Goal: Task Accomplishment & Management: Manage account settings

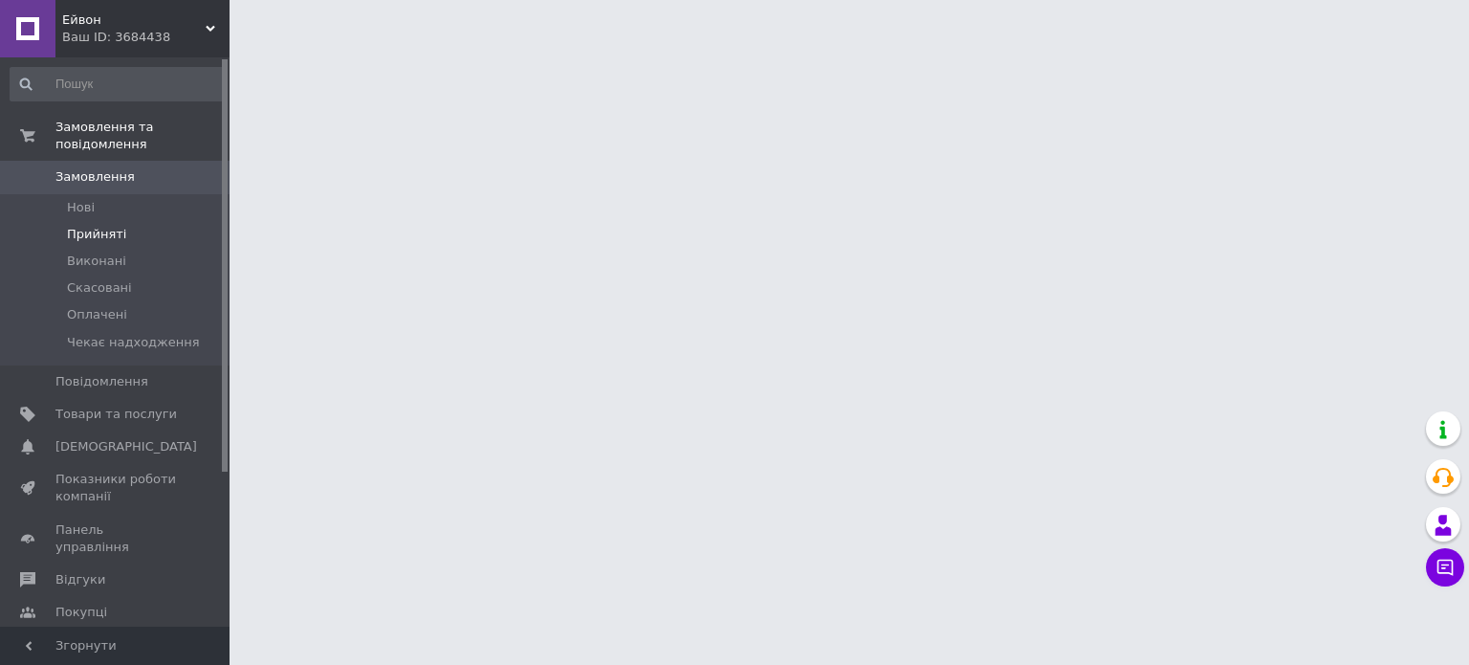
click at [107, 228] on li "Прийняті" at bounding box center [117, 234] width 235 height 27
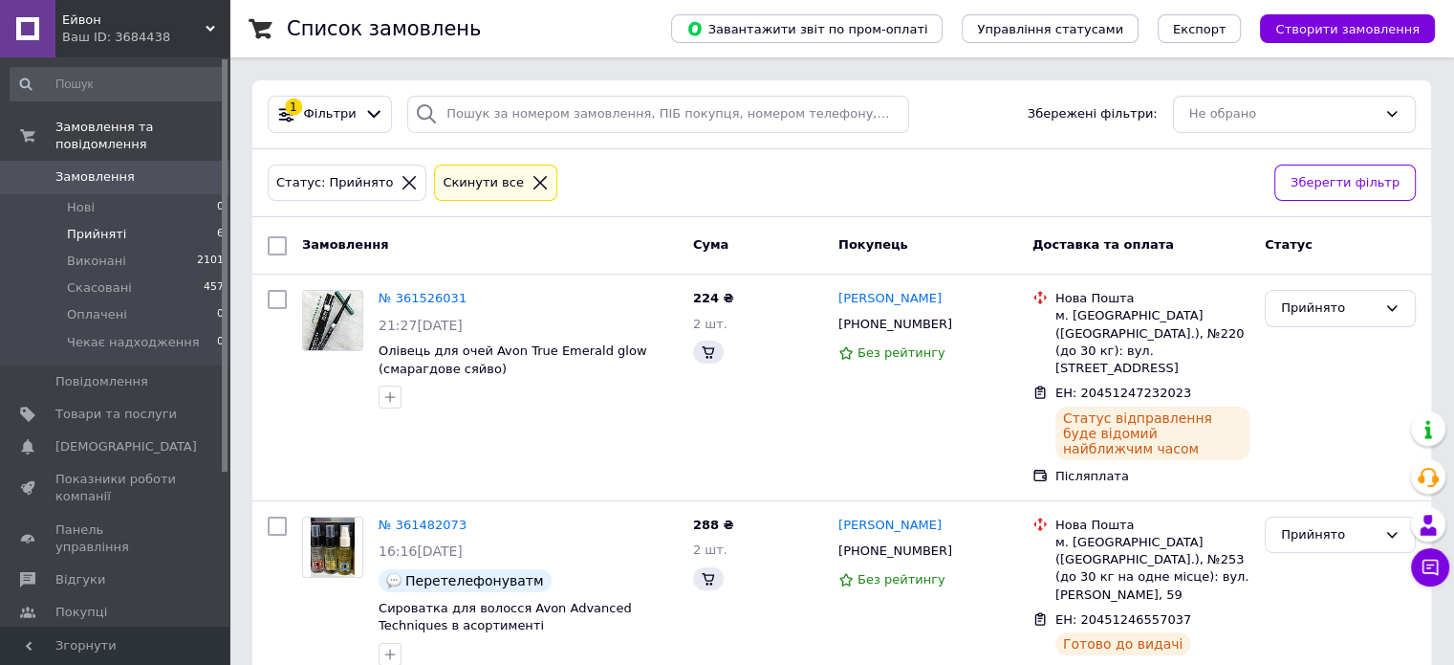
click at [110, 226] on span "Прийняті" at bounding box center [96, 234] width 59 height 17
click at [111, 226] on span "Прийняті" at bounding box center [96, 234] width 59 height 17
click at [132, 225] on li "Прийняті 6" at bounding box center [117, 234] width 235 height 27
click at [164, 221] on li "Прийняті 6" at bounding box center [117, 234] width 235 height 27
click at [889, 198] on div "Статус: Прийнято Cкинути все" at bounding box center [763, 183] width 999 height 45
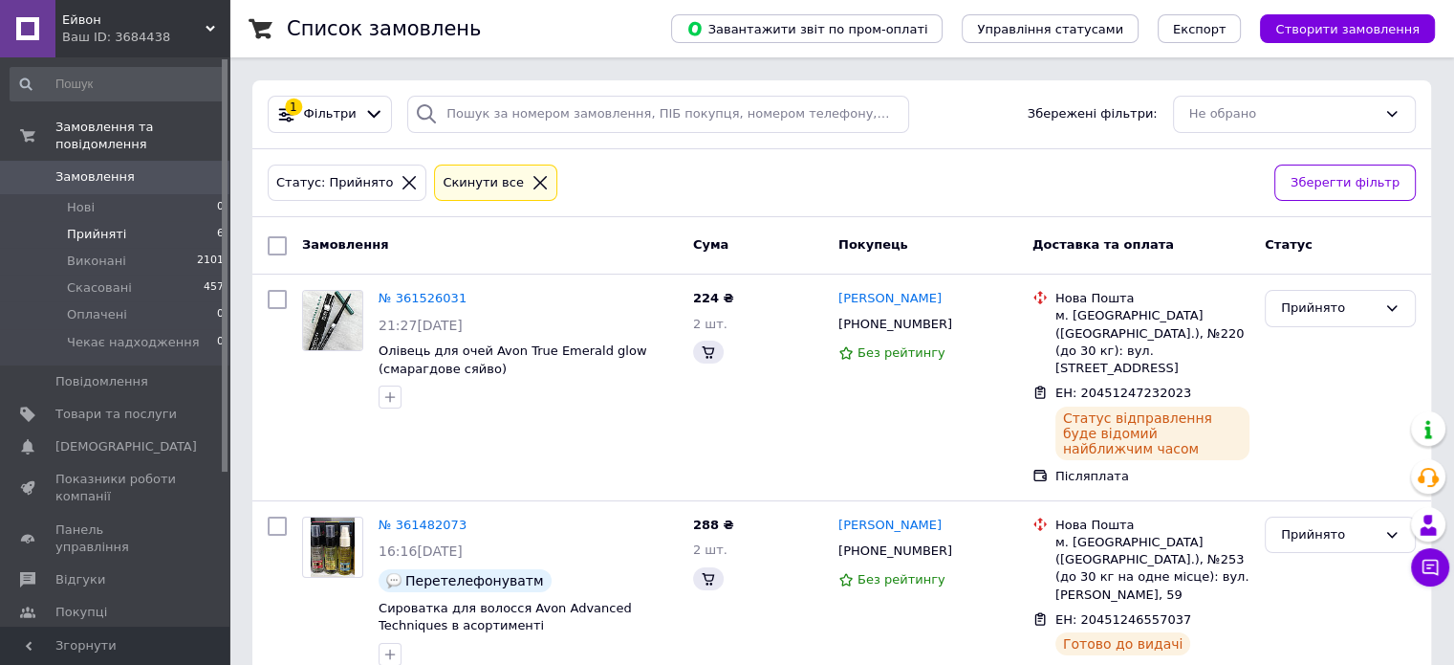
click at [112, 226] on span "Прийняті" at bounding box center [96, 234] width 59 height 17
click at [119, 221] on li "Прийняті 6" at bounding box center [117, 234] width 235 height 27
click at [164, 221] on li "Прийняті 6" at bounding box center [117, 234] width 235 height 27
click at [142, 221] on li "Прийняті 6" at bounding box center [117, 234] width 235 height 27
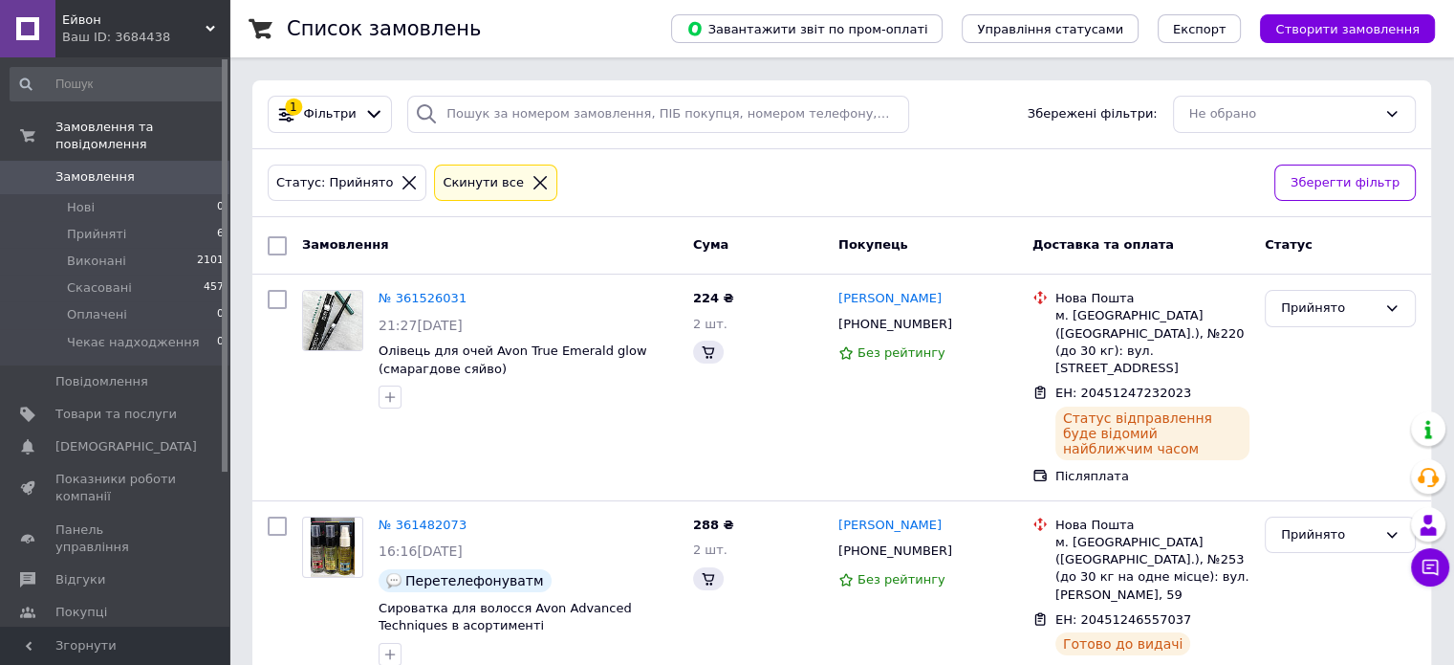
click at [941, 202] on div "Статус: Прийнято Cкинути все" at bounding box center [763, 183] width 999 height 45
click at [92, 229] on li "Прийняті 6" at bounding box center [117, 234] width 235 height 27
click at [123, 221] on li "Прийняті 6" at bounding box center [117, 234] width 235 height 27
click at [184, 221] on li "Прийняті 6" at bounding box center [117, 234] width 235 height 27
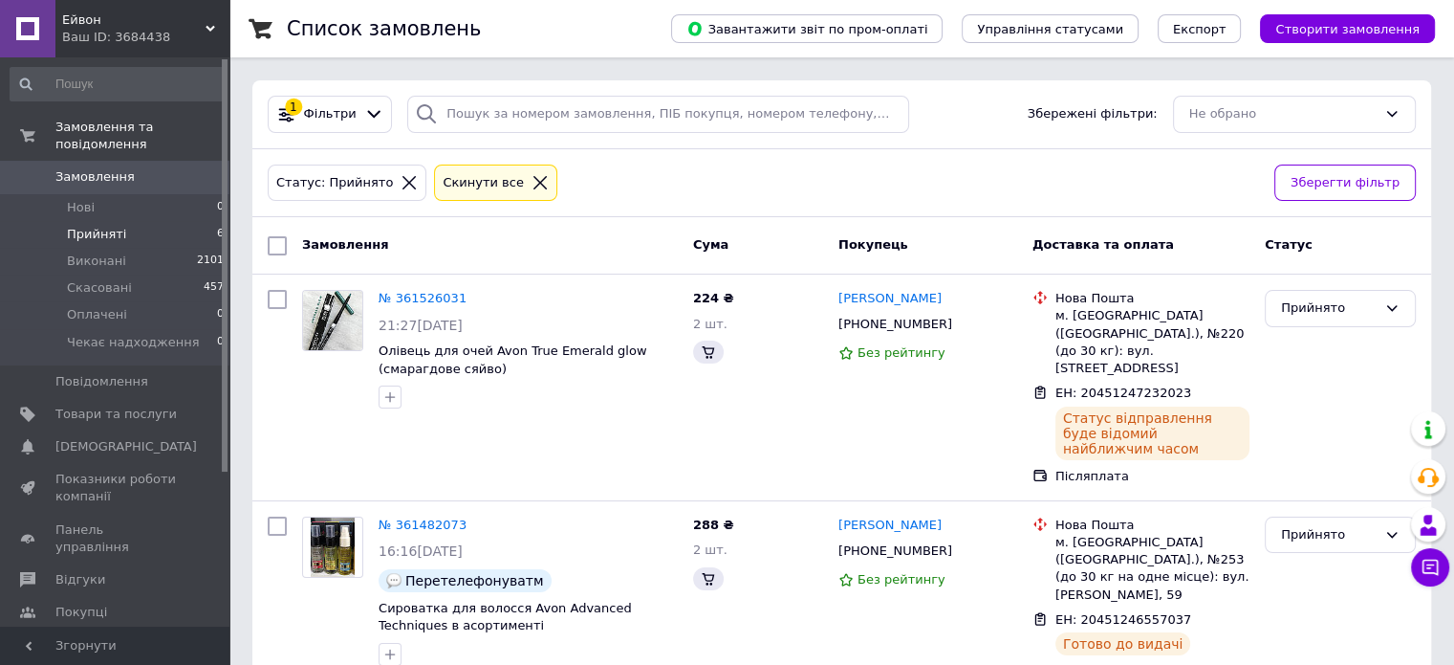
click at [88, 226] on span "Прийняті" at bounding box center [96, 234] width 59 height 17
click at [124, 221] on li "Прийняті 6" at bounding box center [117, 234] width 235 height 27
click at [134, 221] on li "Прийняті 6" at bounding box center [117, 234] width 235 height 27
click at [118, 226] on span "Прийняті" at bounding box center [96, 234] width 59 height 17
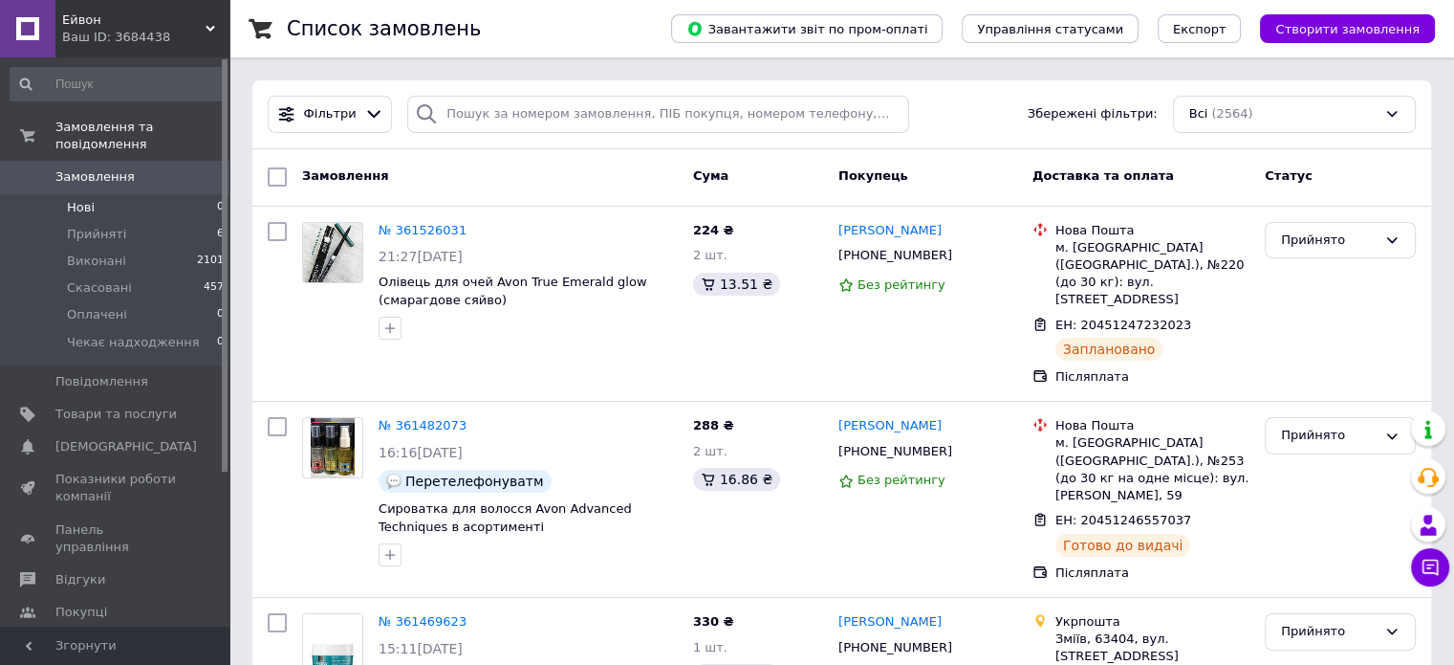
click at [143, 201] on li "Нові 0" at bounding box center [117, 207] width 235 height 27
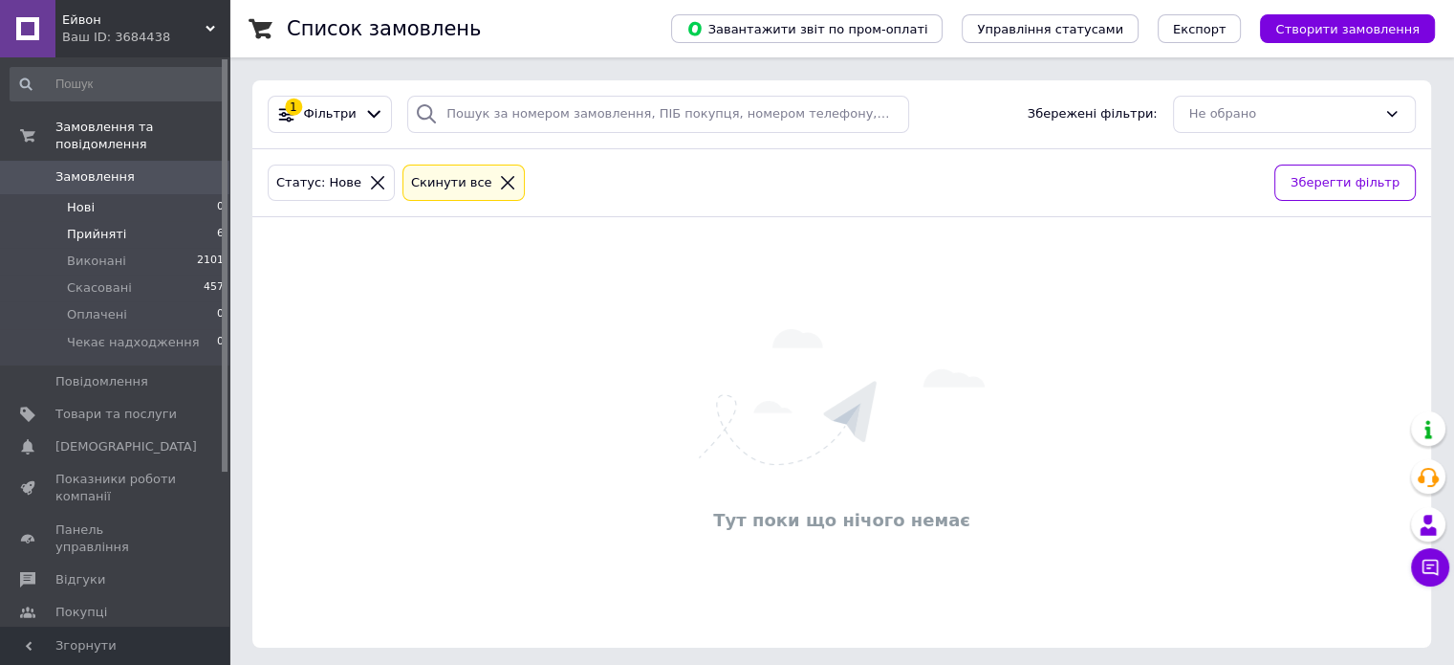
click at [136, 221] on li "Прийняті 6" at bounding box center [117, 234] width 235 height 27
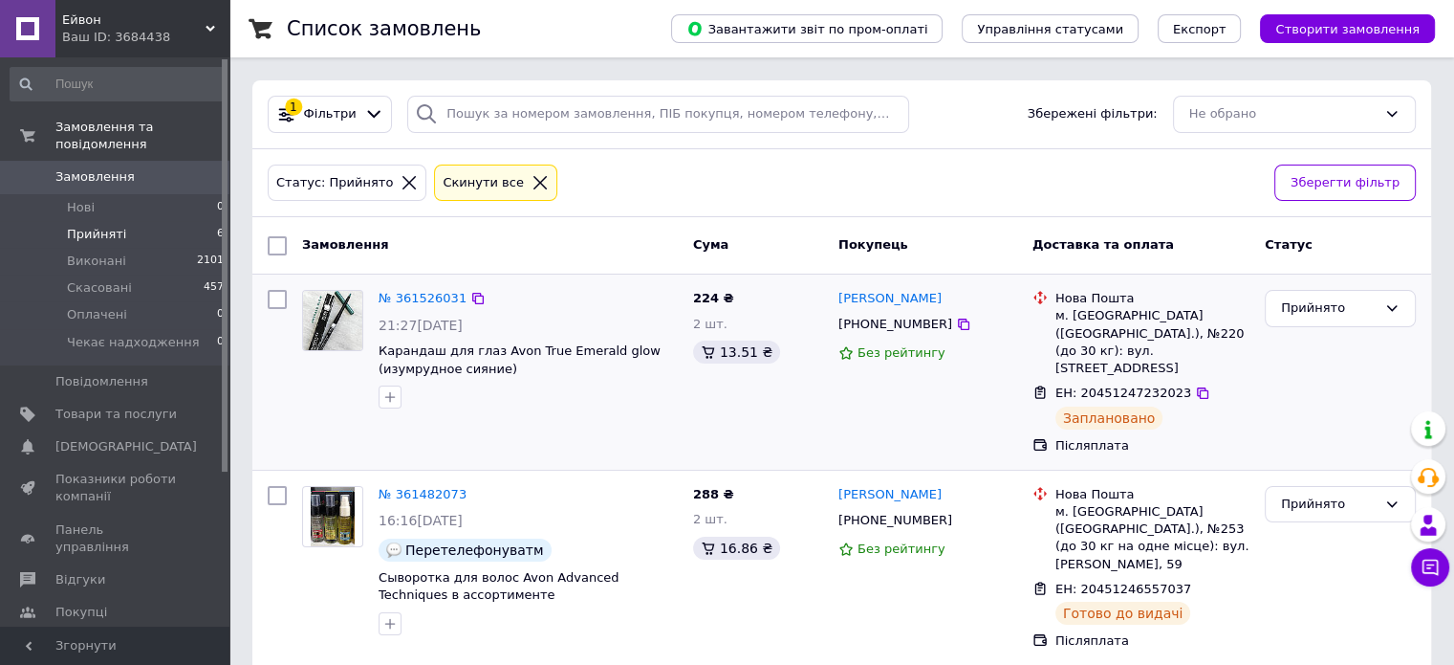
click at [1118, 385] on span "ЕН: 20451247232023" at bounding box center [1124, 392] width 136 height 14
click at [1126, 579] on div "ЕН: 20451246557037" at bounding box center [1124, 590] width 140 height 22
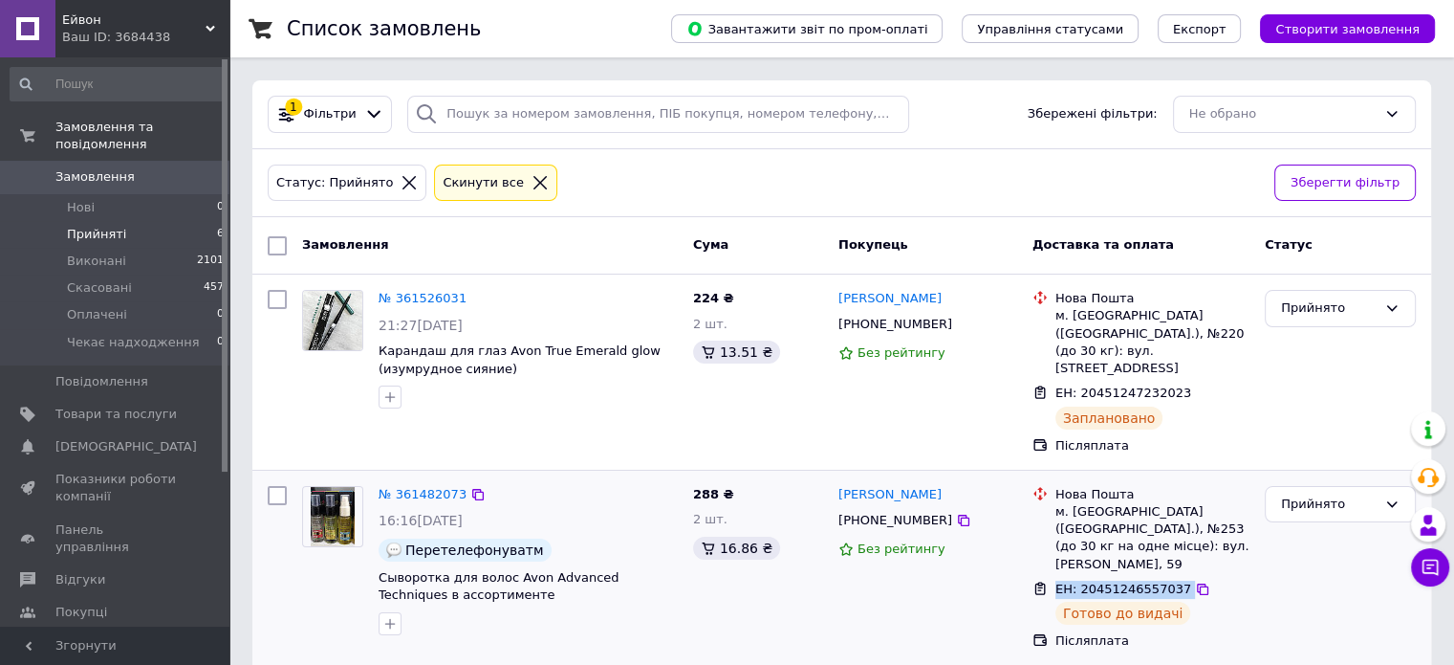
click at [1126, 579] on div "ЕН: 20451246557037" at bounding box center [1124, 590] width 140 height 22
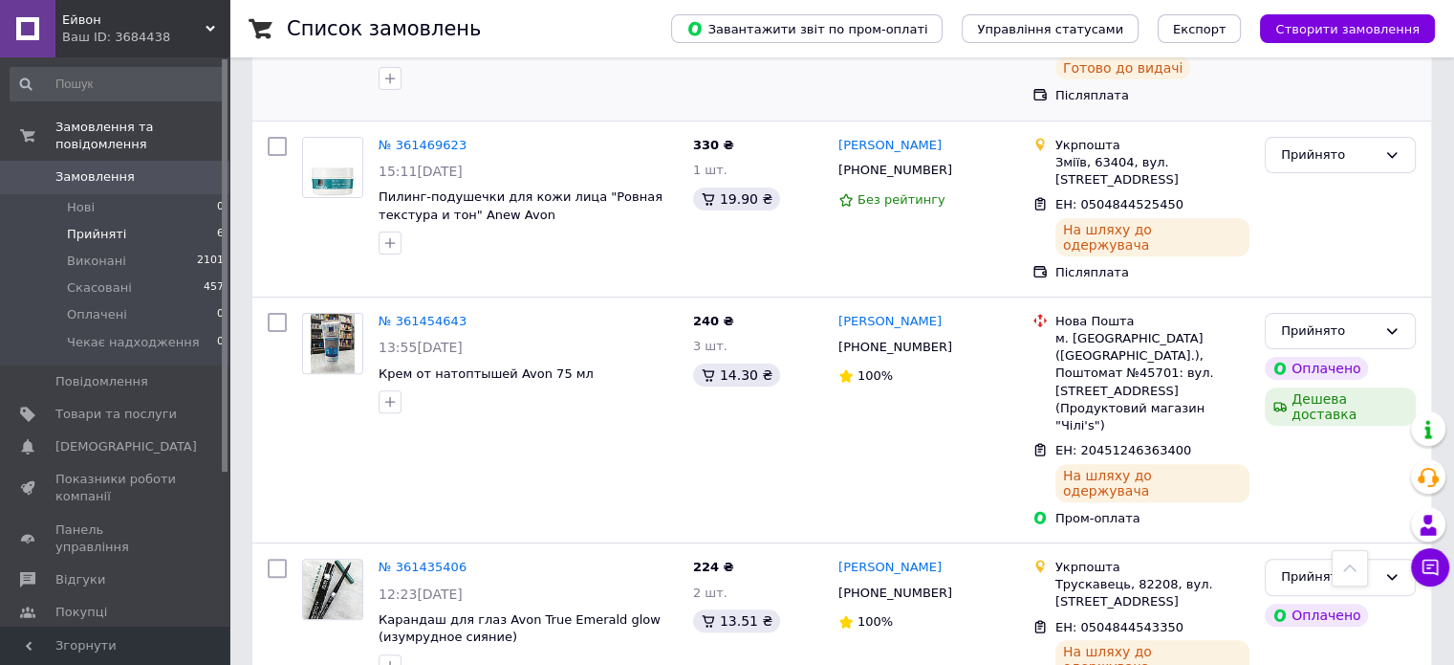
scroll to position [561, 0]
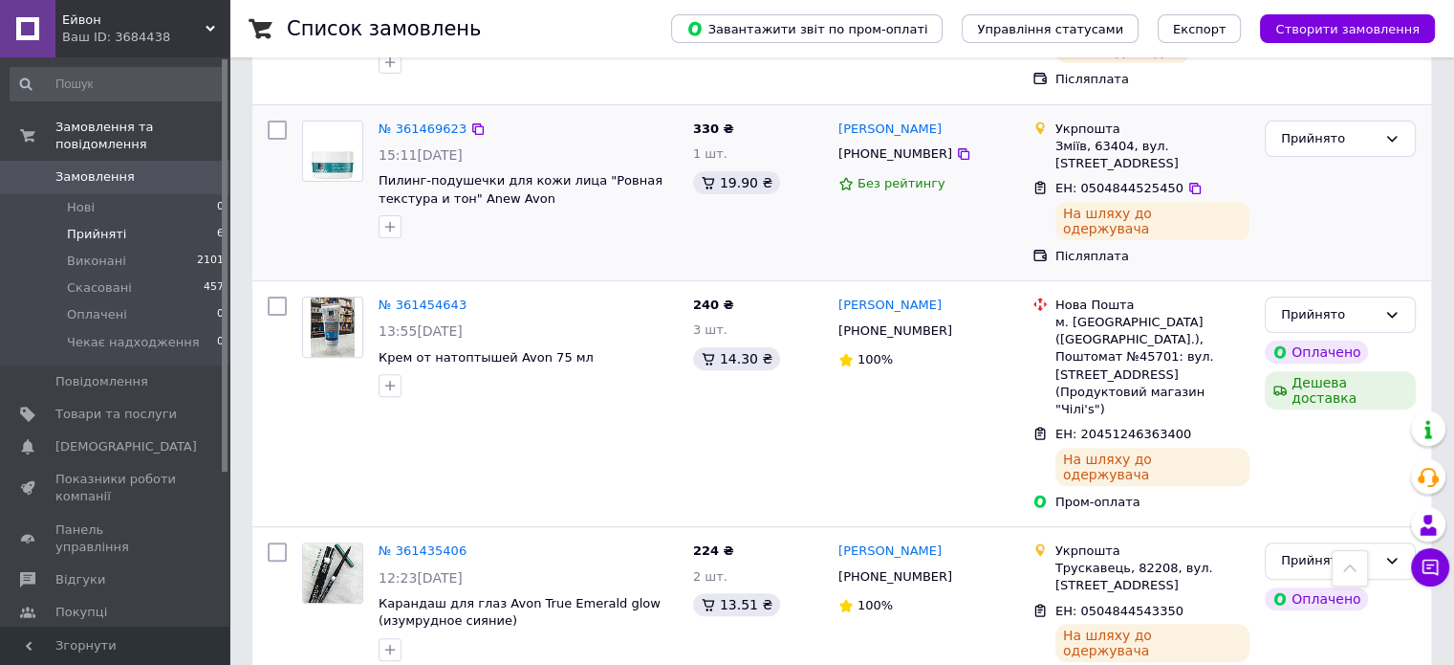
click at [1121, 181] on span "ЕН: 0504844525450" at bounding box center [1120, 188] width 128 height 14
click at [1083, 426] on span "ЕН: 20451246363400" at bounding box center [1124, 433] width 136 height 14
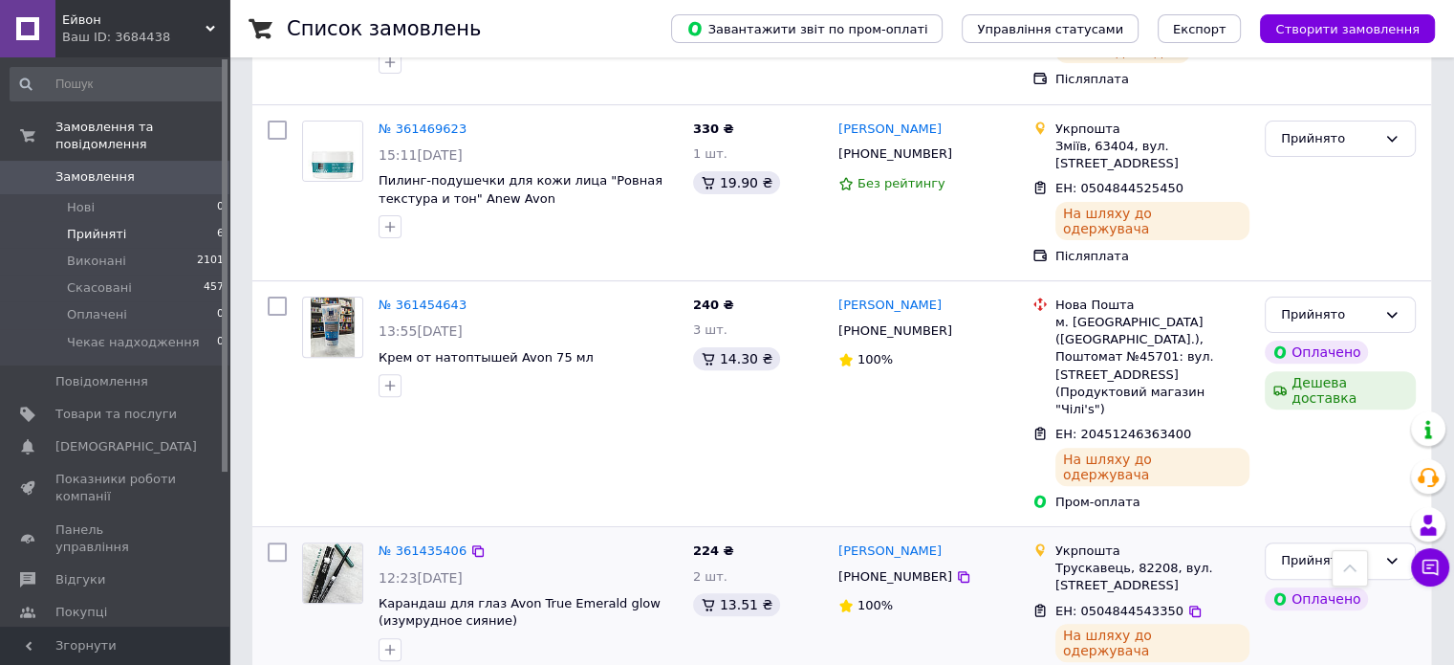
click at [1075, 603] on span "ЕН: 0504844543350" at bounding box center [1120, 610] width 128 height 14
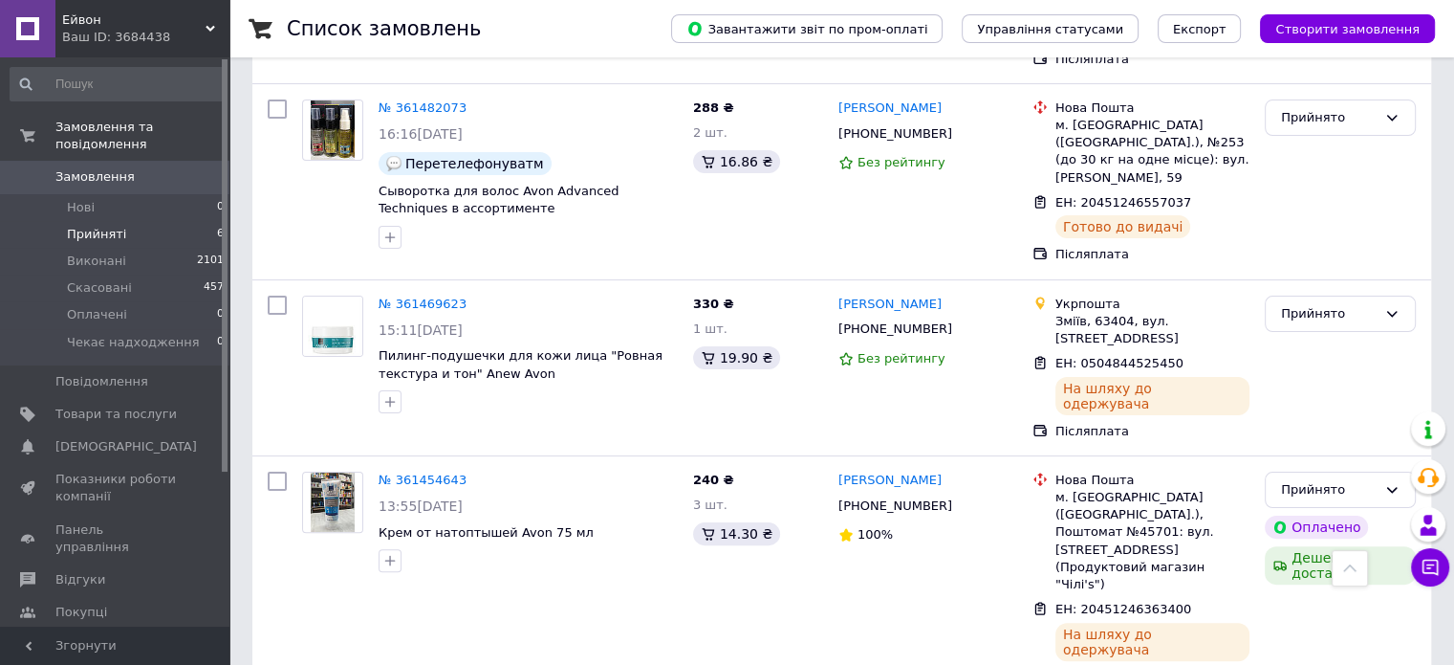
scroll to position [385, 0]
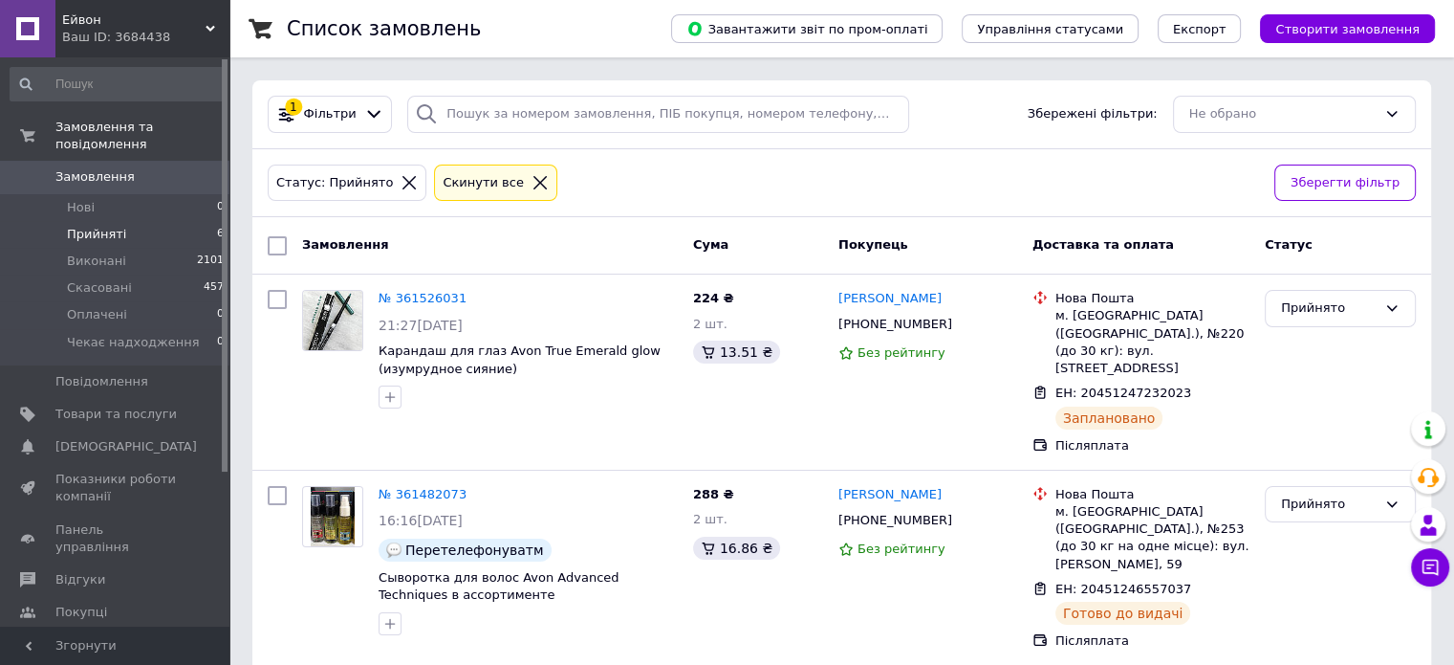
click at [710, 250] on span "Cума" at bounding box center [710, 244] width 35 height 14
click at [869, 249] on span "Покупець" at bounding box center [874, 244] width 70 height 14
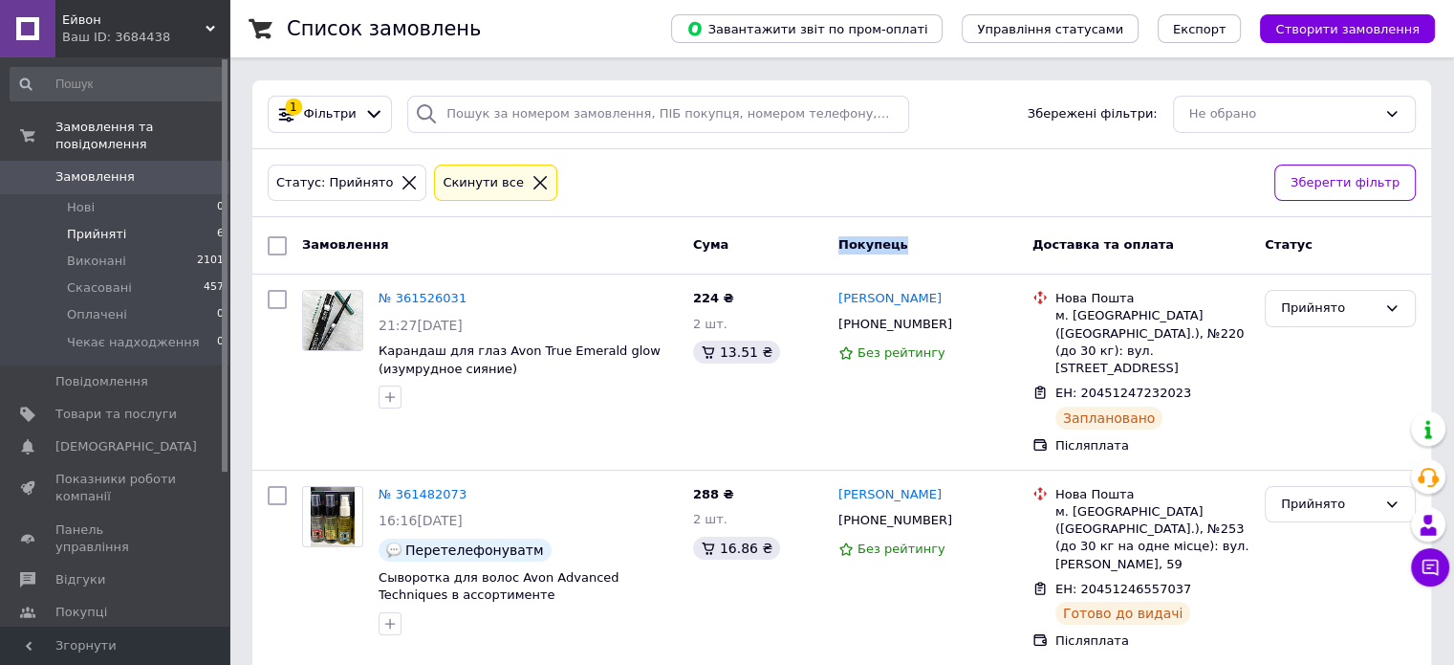
click at [869, 249] on span "Покупець" at bounding box center [874, 244] width 70 height 14
click at [1054, 254] on div "Доставка та оплата" at bounding box center [1141, 246] width 232 height 34
click at [1087, 254] on div "Доставка та оплата" at bounding box center [1141, 246] width 232 height 34
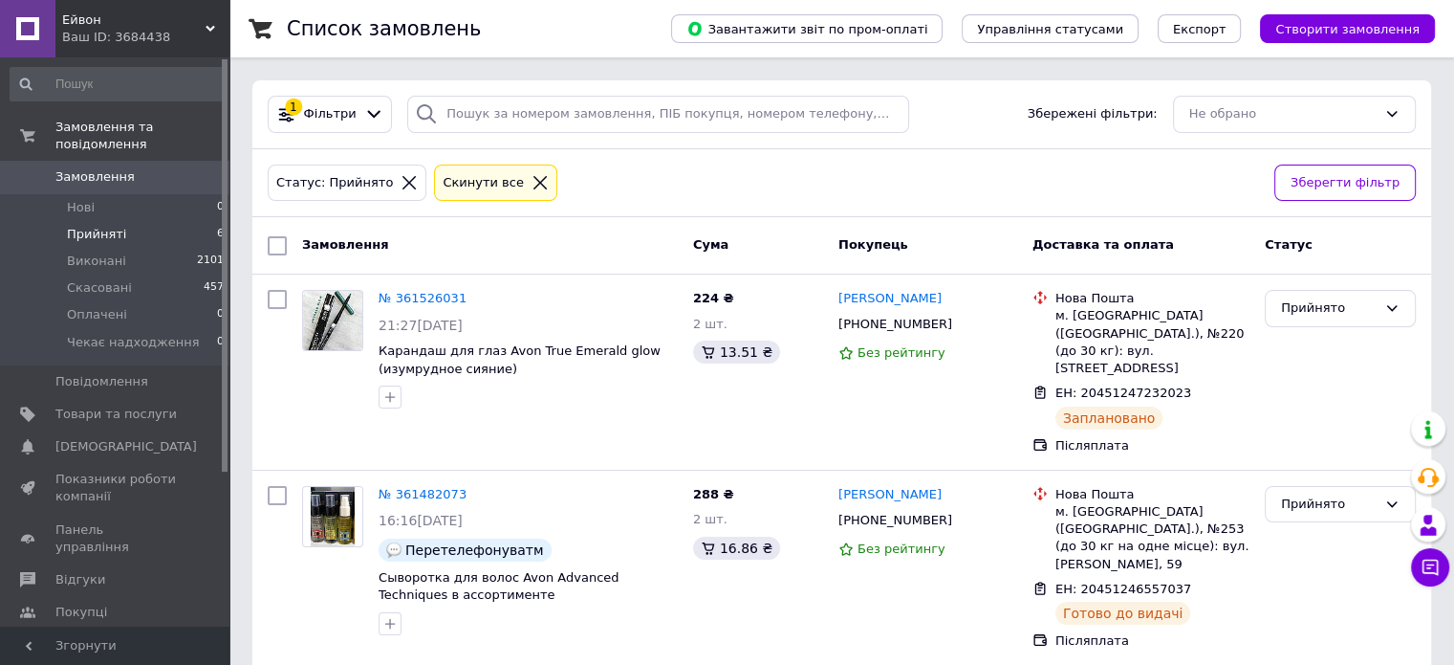
click at [979, 152] on div "Статус: Прийнято Cкинути все Зберегти фільтр" at bounding box center [841, 183] width 1179 height 69
click at [85, 226] on span "Прийняті" at bounding box center [96, 234] width 59 height 17
click at [124, 221] on li "Прийняті 6" at bounding box center [117, 234] width 235 height 27
click at [145, 221] on li "Прийняті 6" at bounding box center [117, 234] width 235 height 27
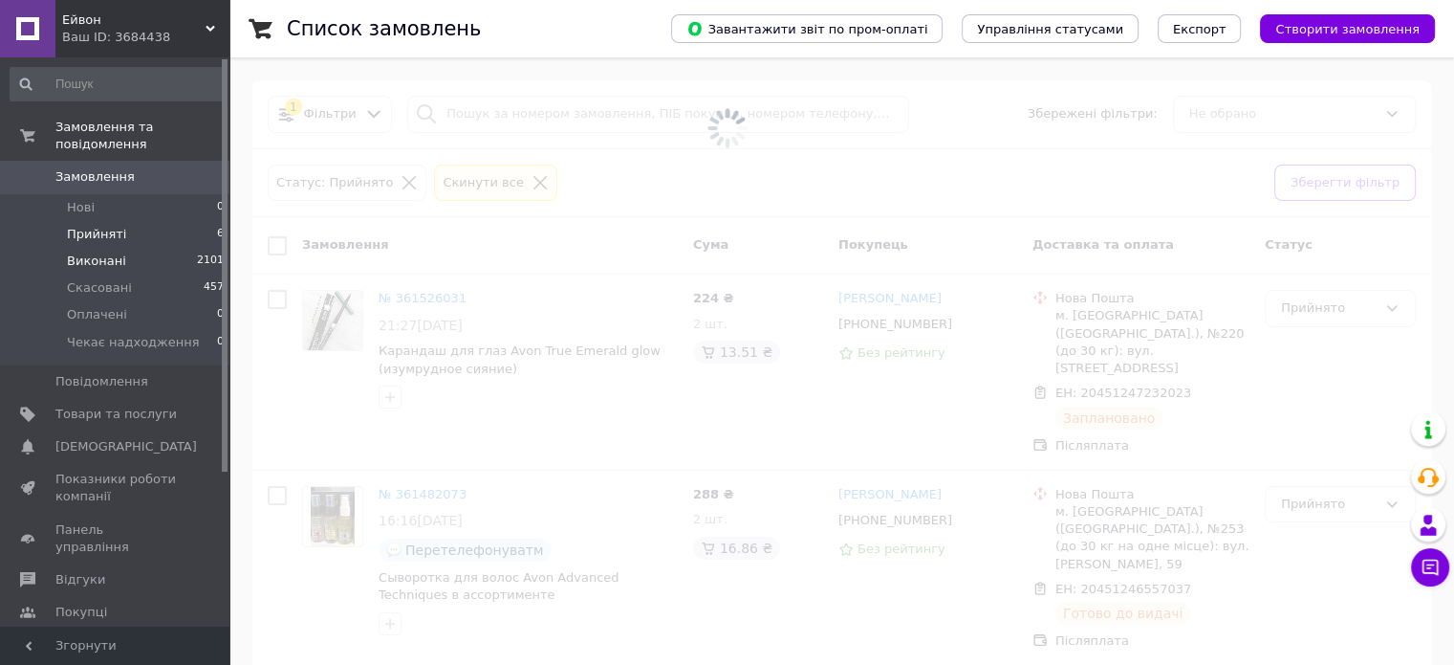
click at [125, 248] on li "Виконані 2101" at bounding box center [117, 261] width 235 height 27
click at [96, 226] on span "Прийняті" at bounding box center [96, 234] width 59 height 17
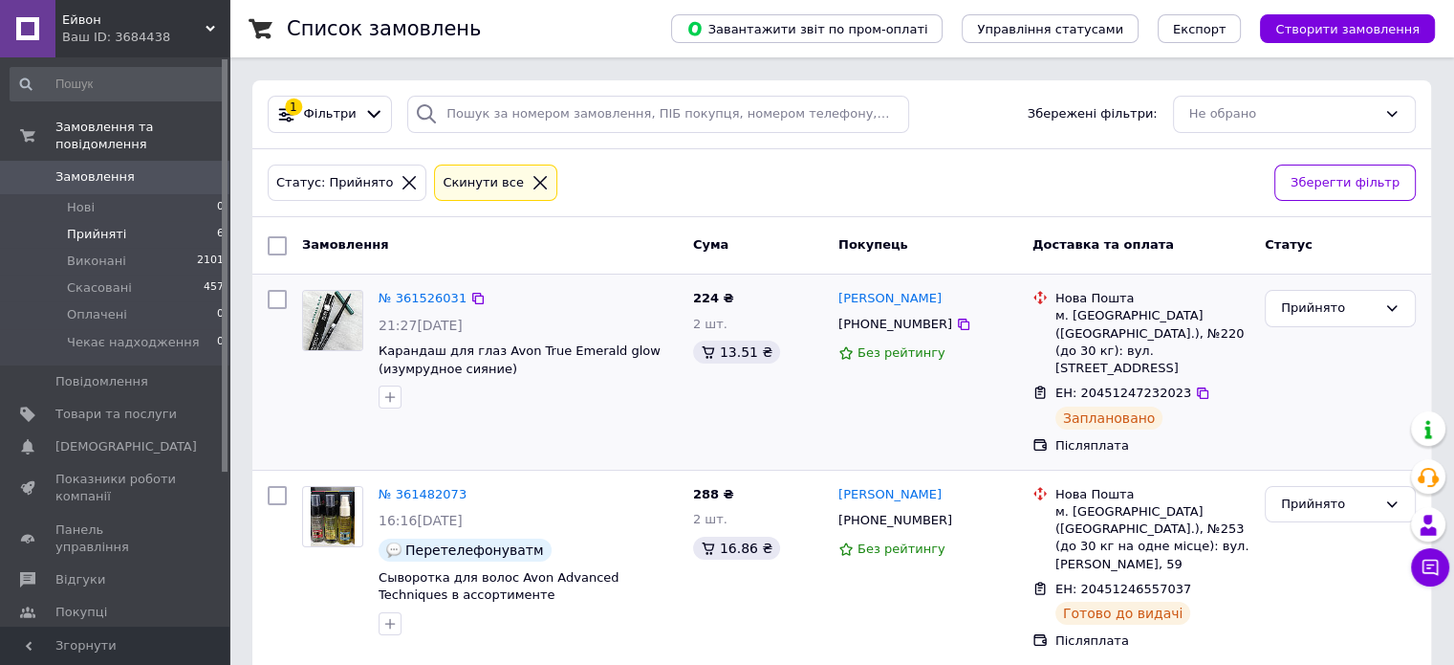
click at [1080, 385] on span "ЕН: 20451247232023" at bounding box center [1124, 392] width 136 height 14
click at [1030, 245] on div "Доставка та оплата" at bounding box center [1141, 246] width 232 height 34
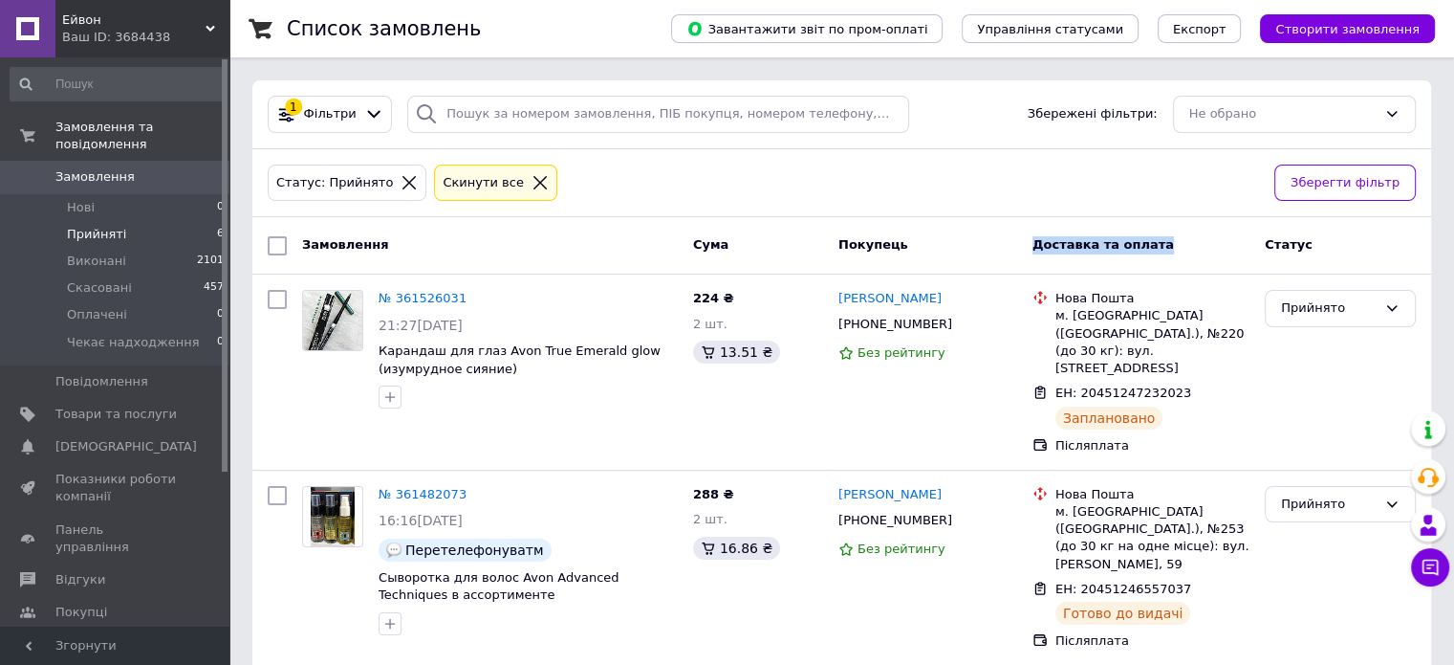
click at [1030, 245] on div "Доставка та оплата" at bounding box center [1141, 246] width 232 height 34
click at [1136, 253] on div "Доставка та оплата" at bounding box center [1141, 246] width 232 height 34
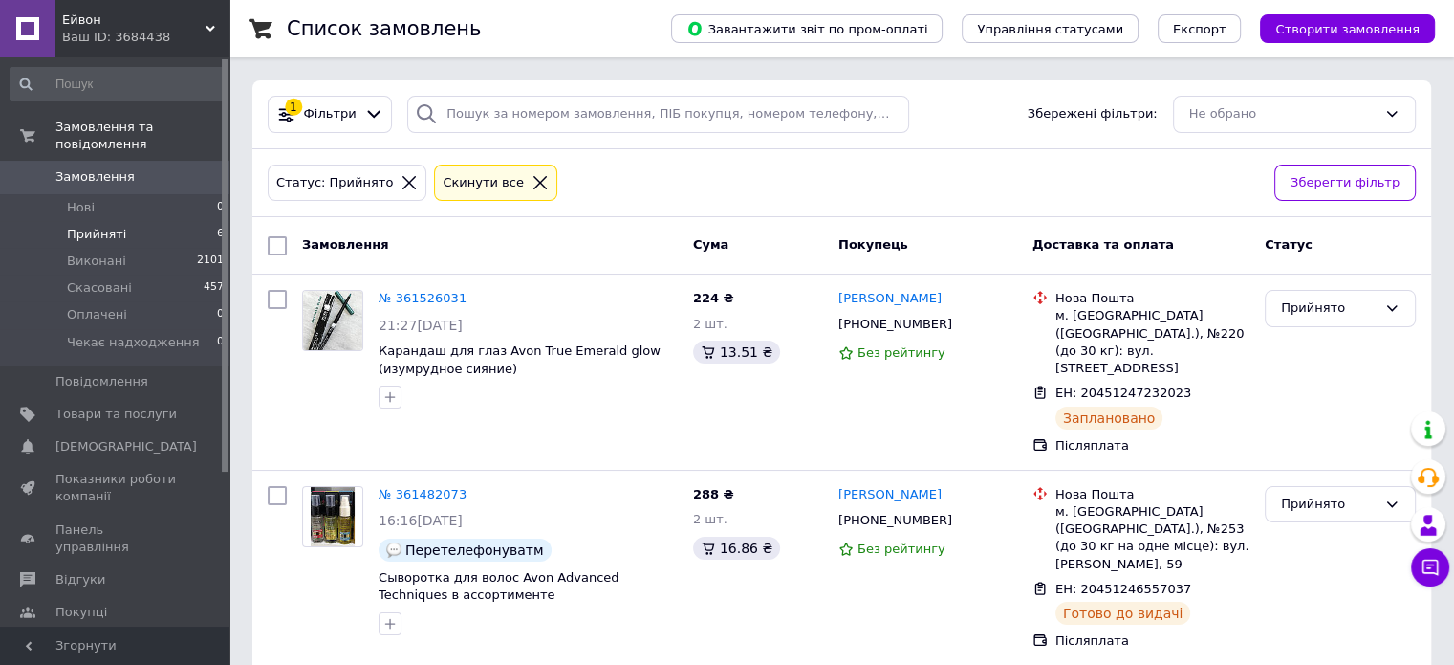
click at [849, 244] on span "Покупець" at bounding box center [874, 244] width 70 height 14
click at [700, 241] on span "Cума" at bounding box center [710, 244] width 35 height 14
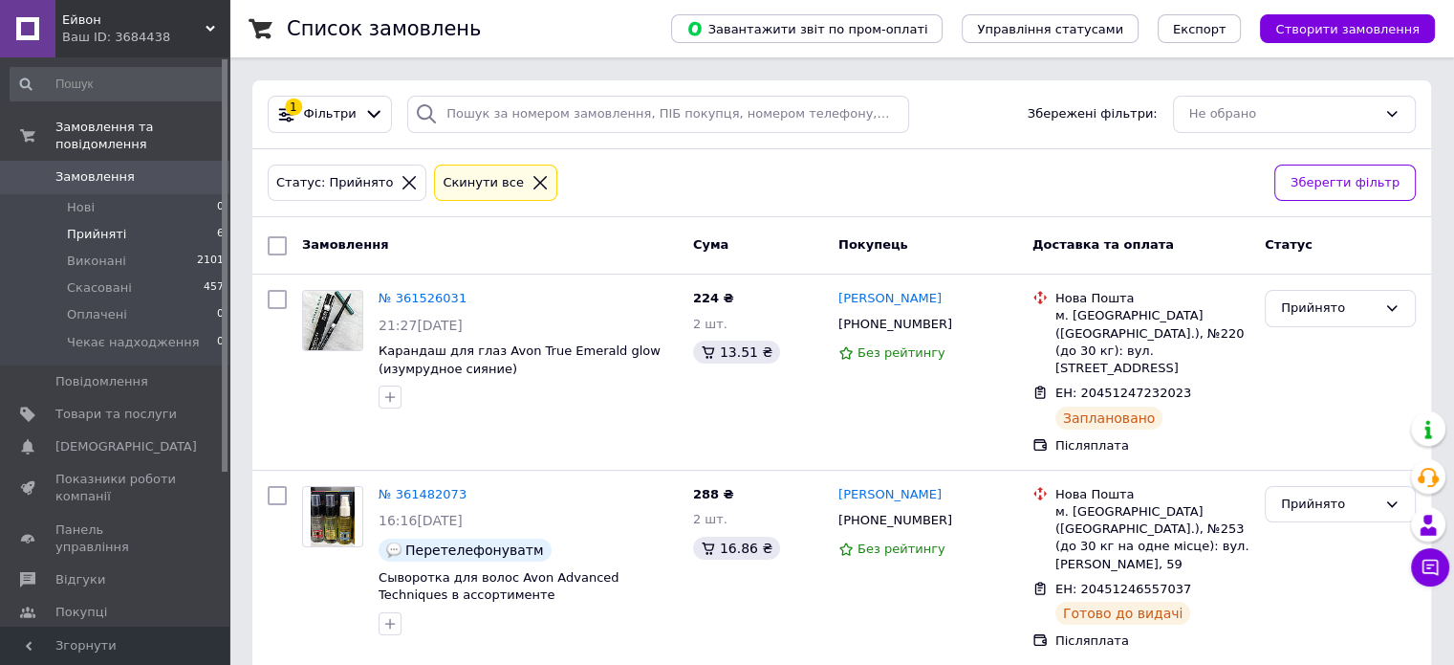
click at [343, 248] on span "Замовлення" at bounding box center [345, 244] width 86 height 14
click at [390, 250] on div "Замовлення" at bounding box center [490, 246] width 391 height 34
